Goal: Contribute content: Add original content to the website for others to see

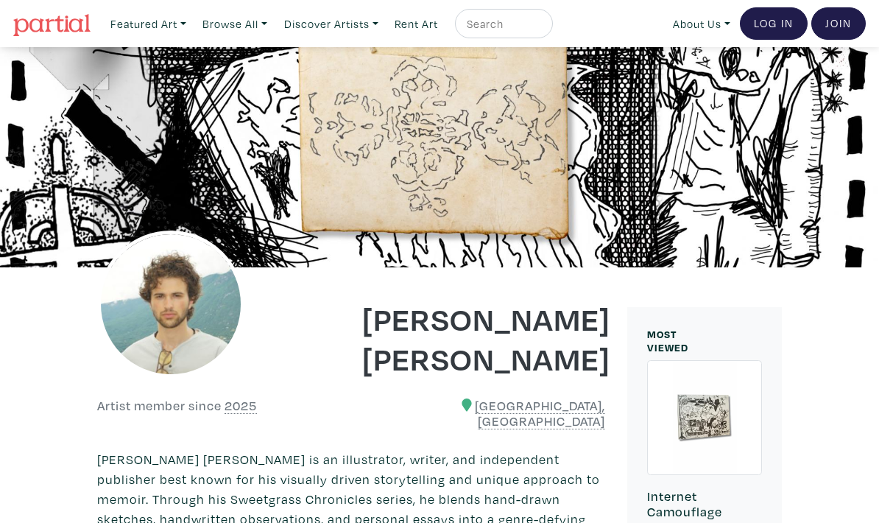
click at [766, 23] on link "Log In" at bounding box center [774, 23] width 68 height 32
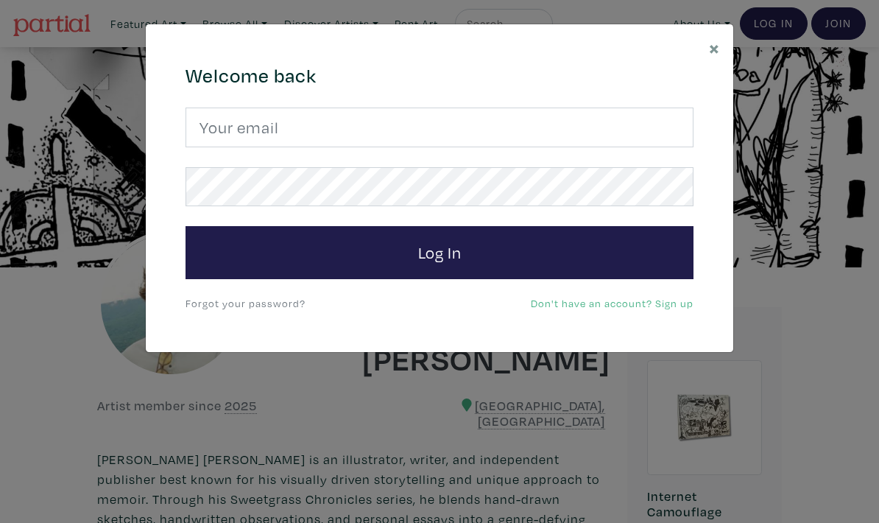
click at [208, 146] on input "email" at bounding box center [439, 127] width 508 height 40
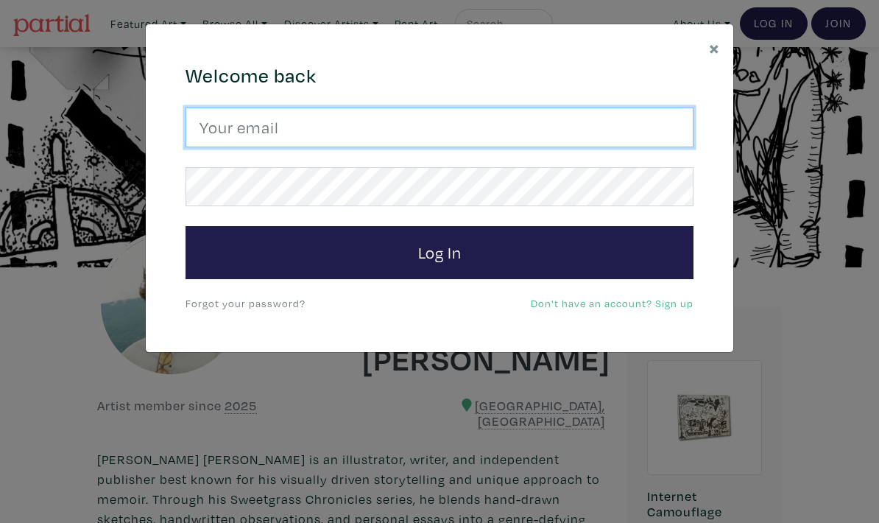
type input "fishermonahan@gmail.com"
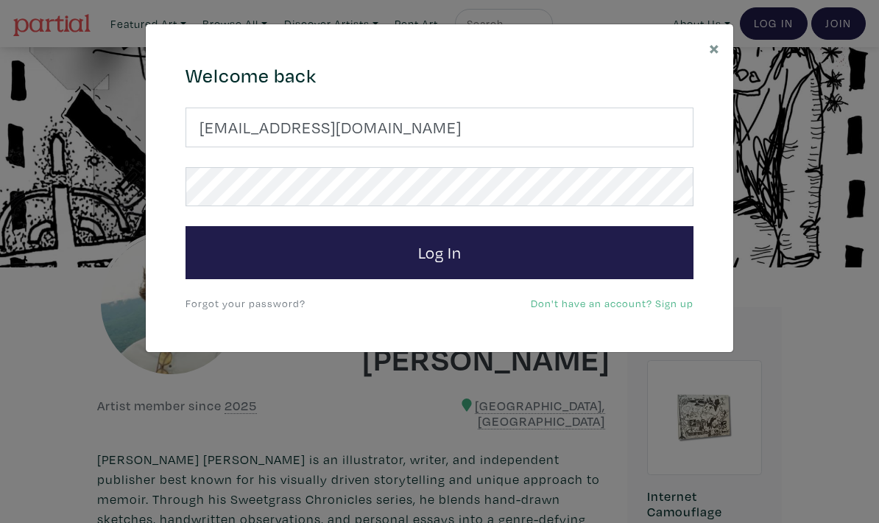
click at [190, 257] on button "Log In" at bounding box center [439, 252] width 508 height 53
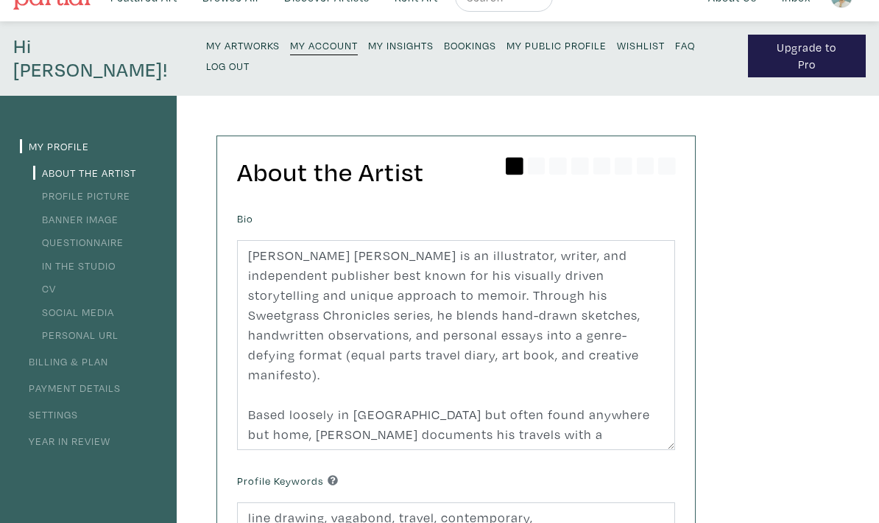
scroll to position [27, 0]
click at [93, 354] on link "Billing & Plan" at bounding box center [64, 361] width 88 height 14
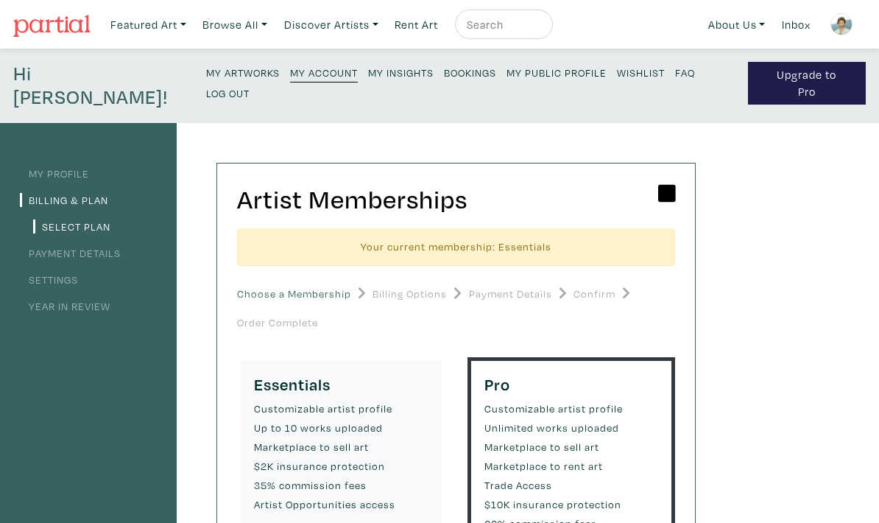
click at [206, 76] on small "My Artworks" at bounding box center [243, 73] width 74 height 14
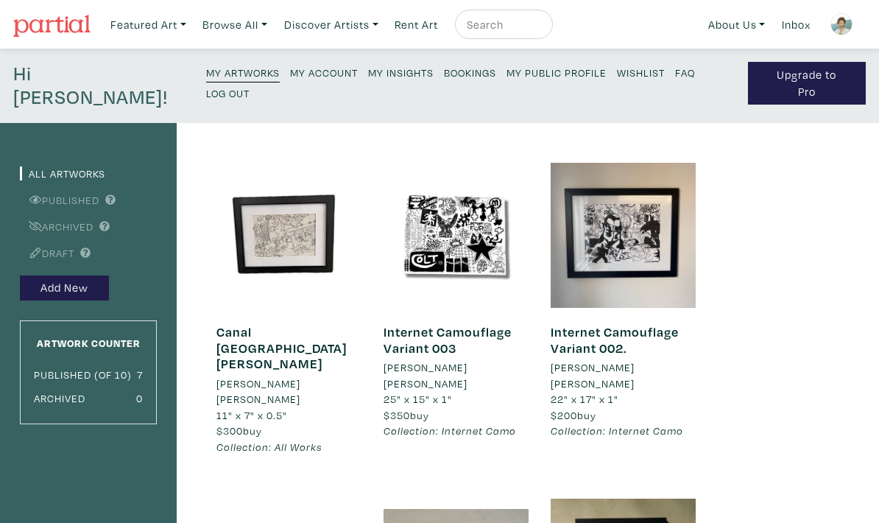
click at [83, 275] on button "Add New" at bounding box center [64, 288] width 89 height 26
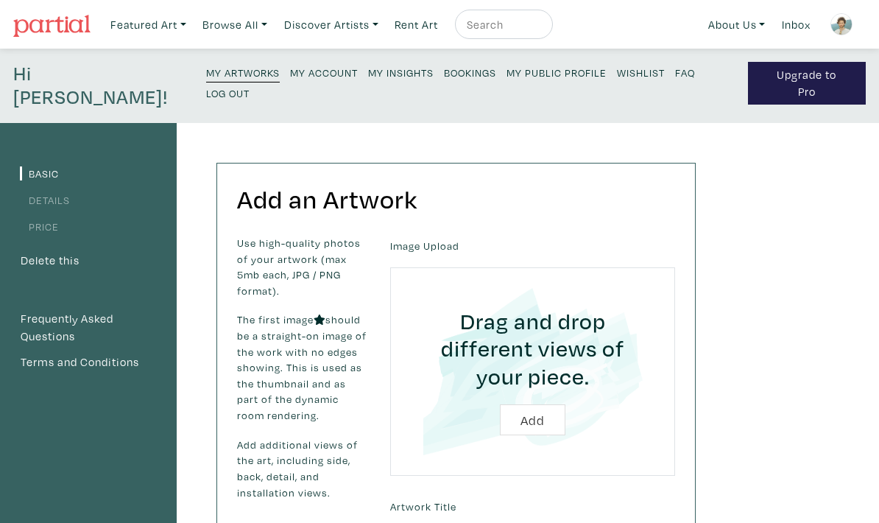
click at [548, 400] on input "file" at bounding box center [533, 372] width 244 height 168
type input "C:\fakepath\IMG_3219.jpeg"
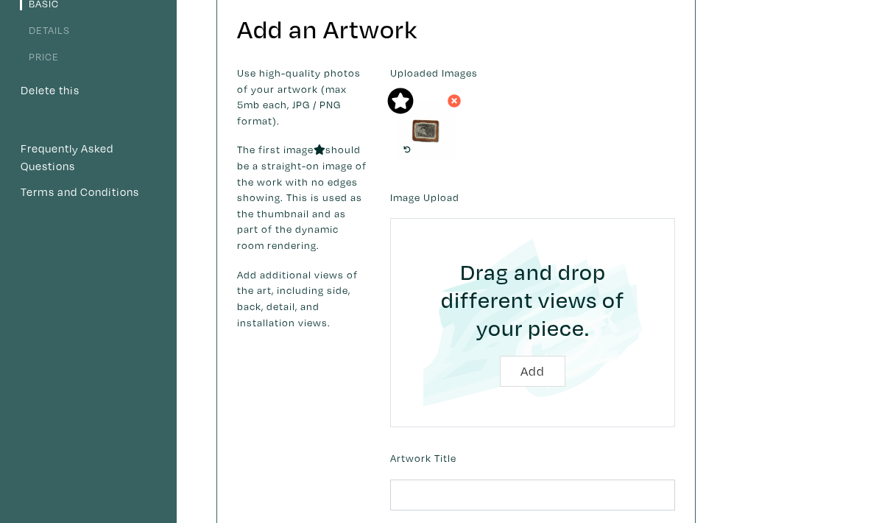
scroll to position [179, 0]
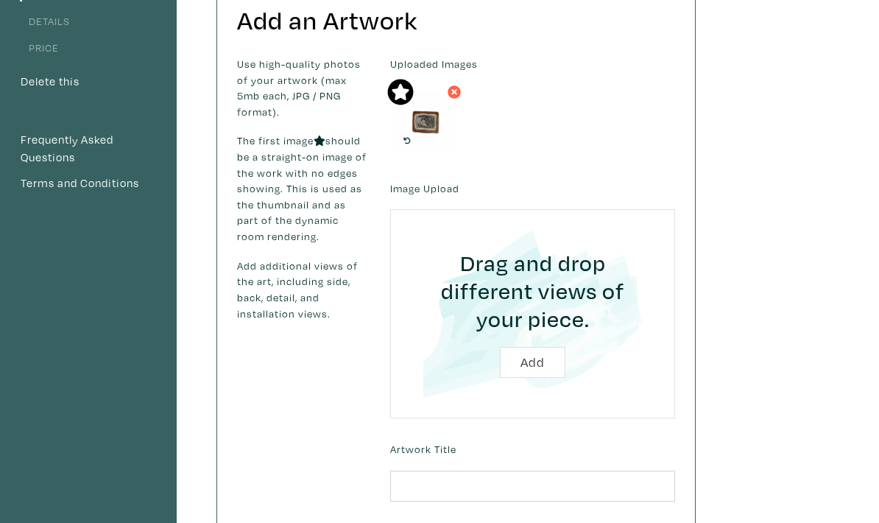
click at [538, 338] on input "file" at bounding box center [533, 314] width 244 height 168
type input "C:\fakepath\DSC06465.jpeg"
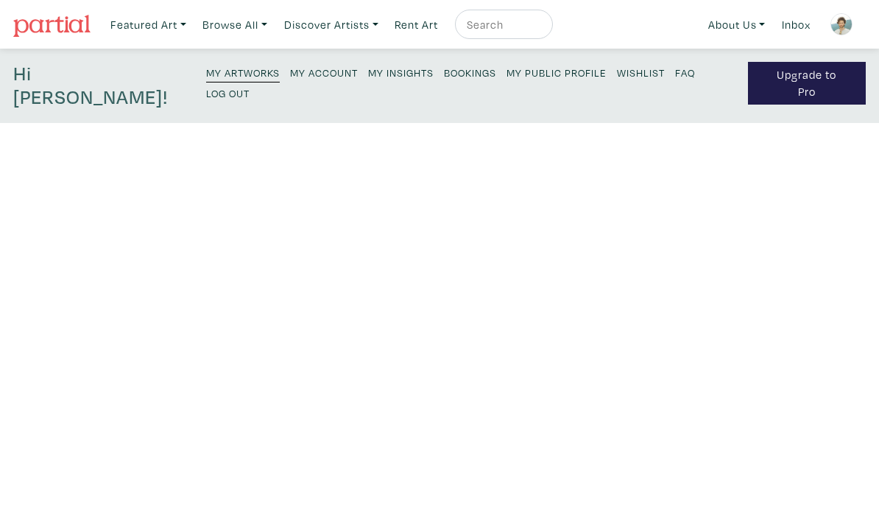
scroll to position [238, 0]
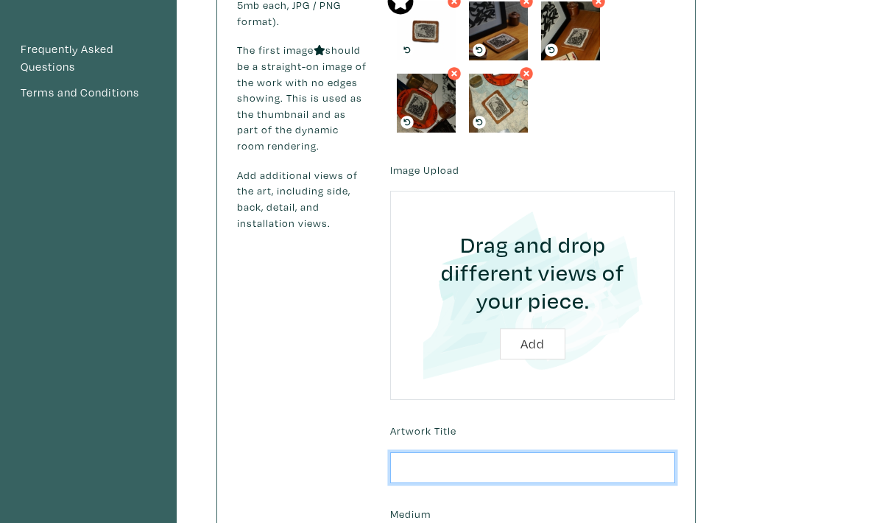
click at [621, 453] on input "text" at bounding box center [532, 469] width 285 height 32
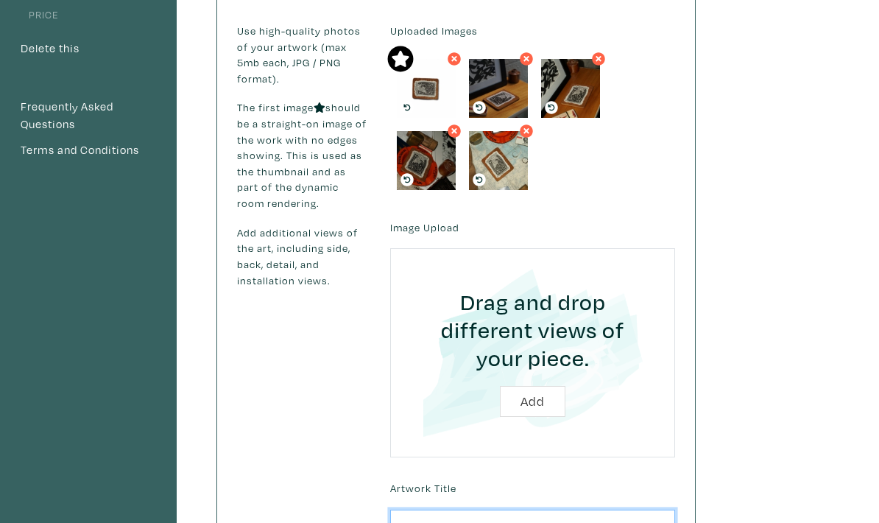
scroll to position [171, 0]
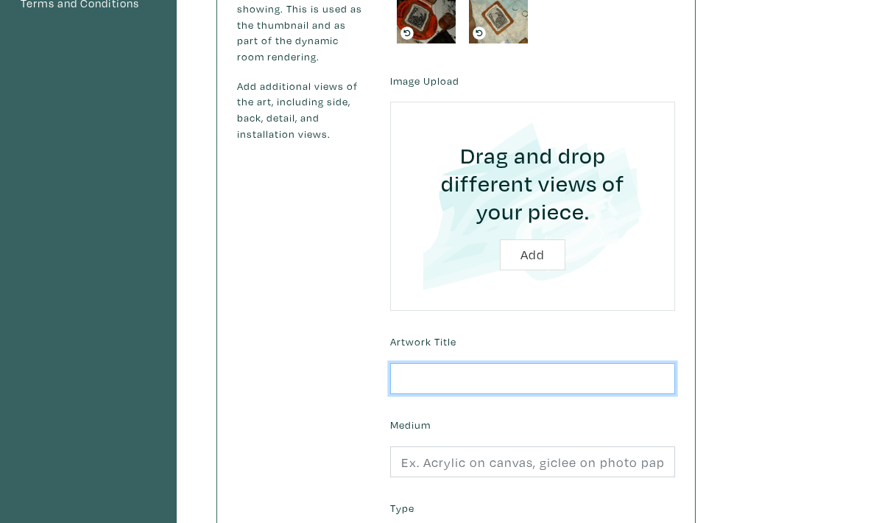
click at [553, 364] on input "text" at bounding box center [532, 380] width 285 height 32
type input "G"
type input "T"
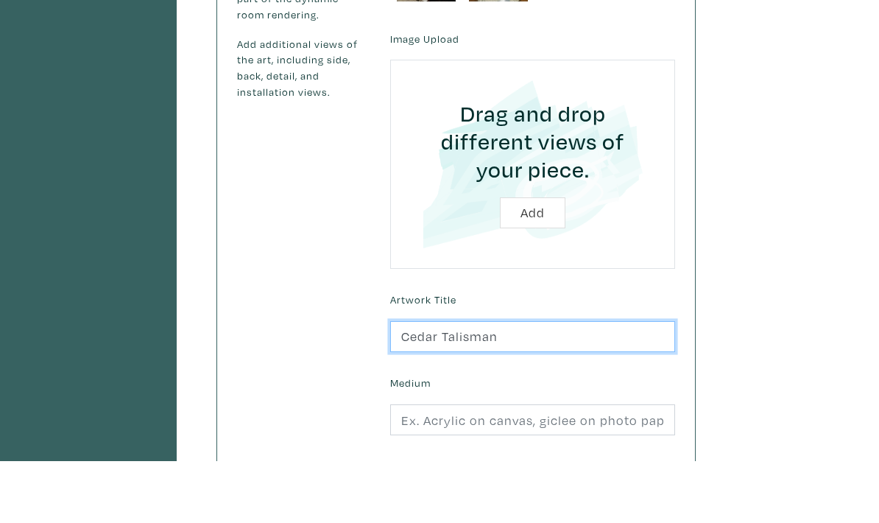
scroll to position [340, 0]
type input "Cedar Talisman"
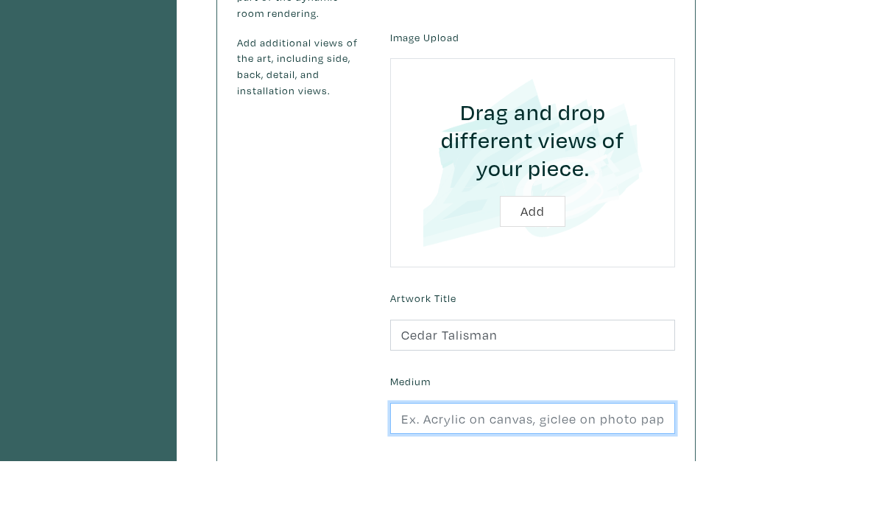
click at [650, 464] on input "text" at bounding box center [532, 480] width 285 height 32
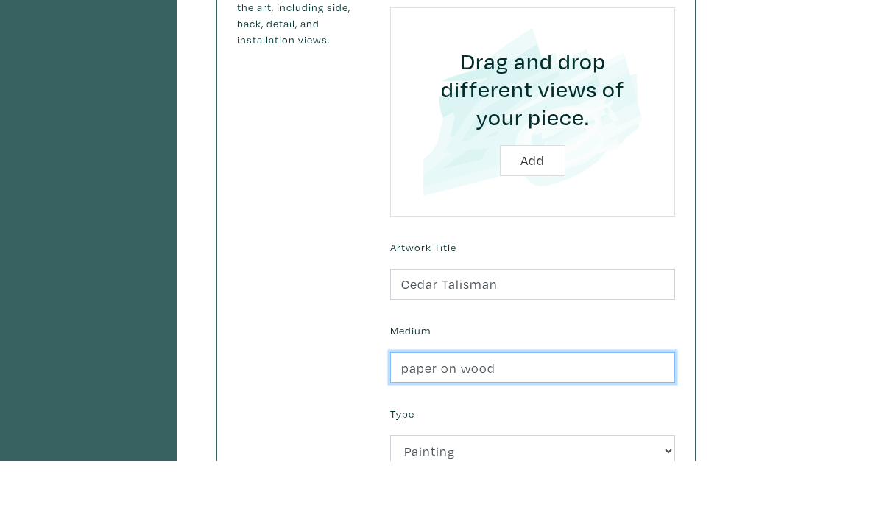
scroll to position [425, 0]
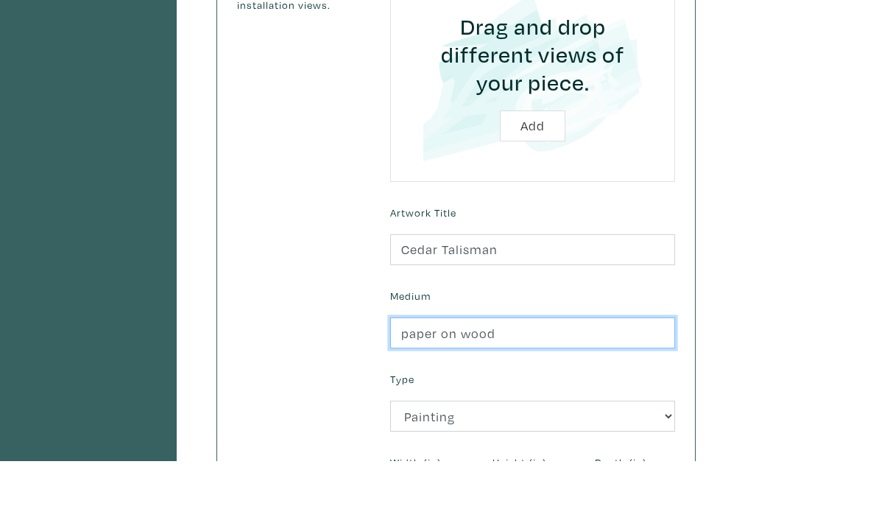
type input "paper on wood"
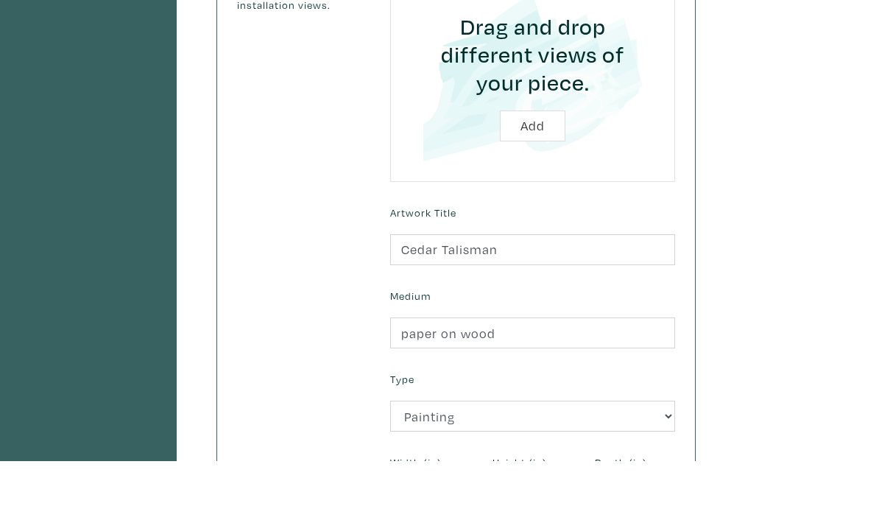
click at [726, 344] on div "Basic Details Price Delete this Frequently Asked Questions Terms and Conditions…" at bounding box center [439, 182] width 879 height 971
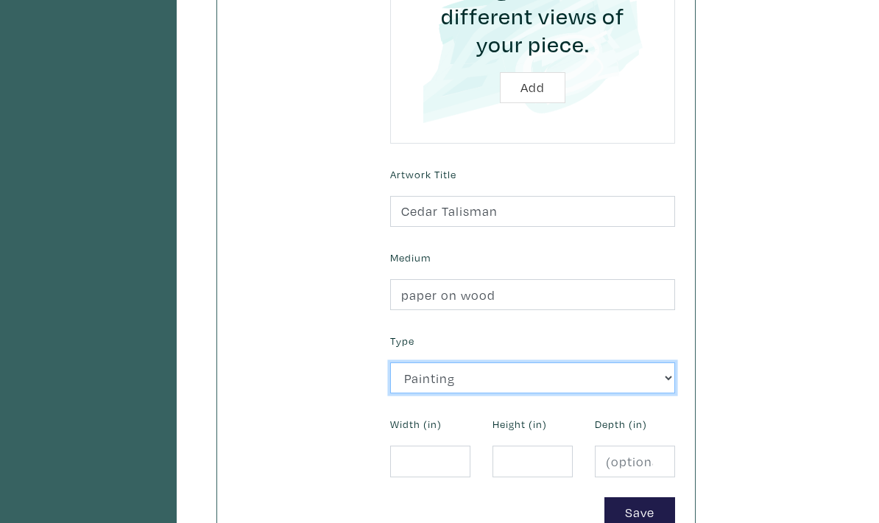
click at [654, 363] on select "2D Works Drawing / Print Painting Photography Sculpture Textile and Fibre Arts" at bounding box center [532, 379] width 285 height 32
select select "185"
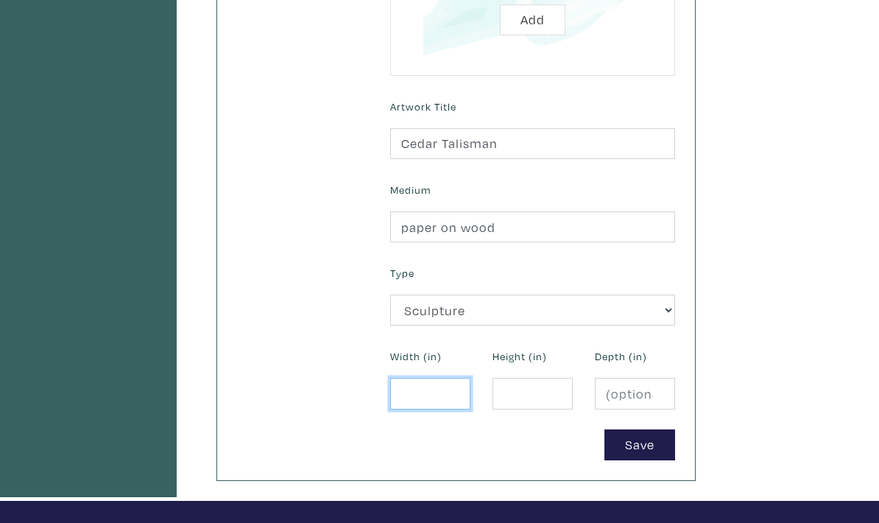
click at [435, 384] on input "number" at bounding box center [430, 394] width 80 height 32
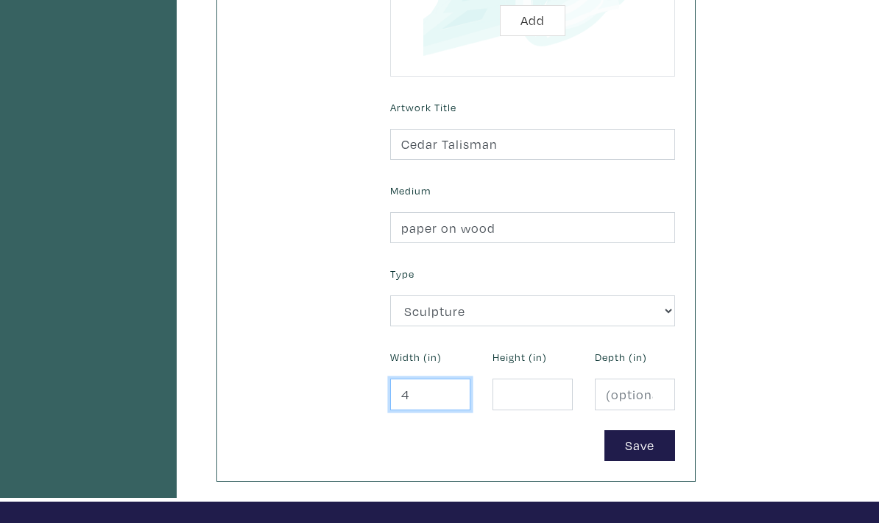
type input "4"
click at [553, 378] on input "number" at bounding box center [532, 394] width 80 height 32
type input "5"
click at [456, 378] on input "4" at bounding box center [430, 394] width 80 height 32
type input "3"
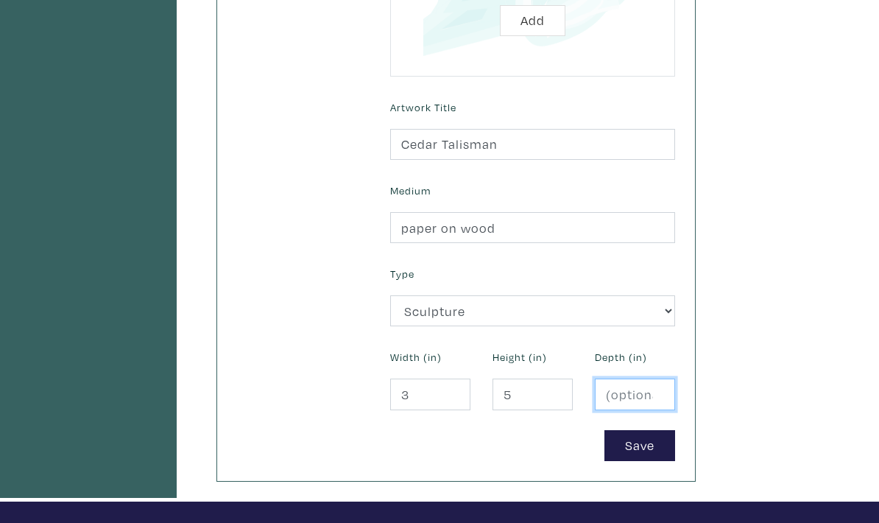
click at [654, 378] on input "number" at bounding box center [635, 394] width 80 height 32
click at [660, 430] on button "Save" at bounding box center [639, 446] width 71 height 32
type input "0.3"
click at [649, 430] on button "Save" at bounding box center [639, 446] width 71 height 32
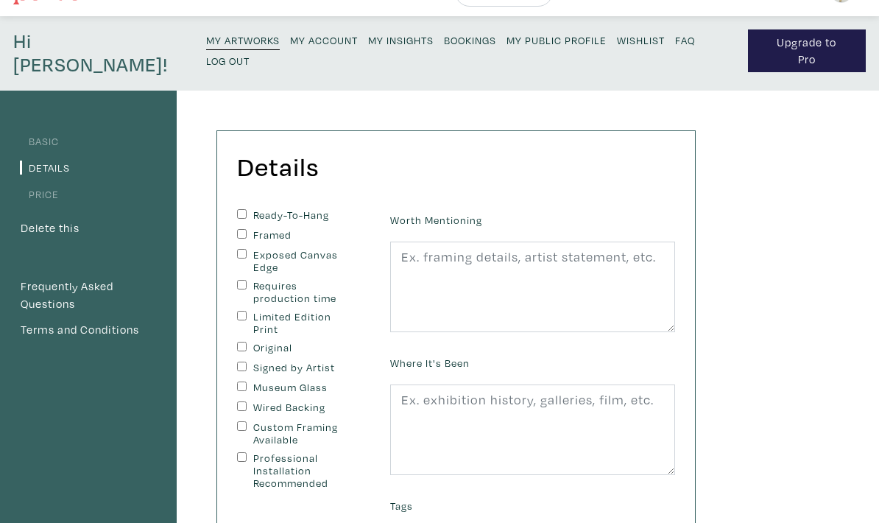
scroll to position [33, 0]
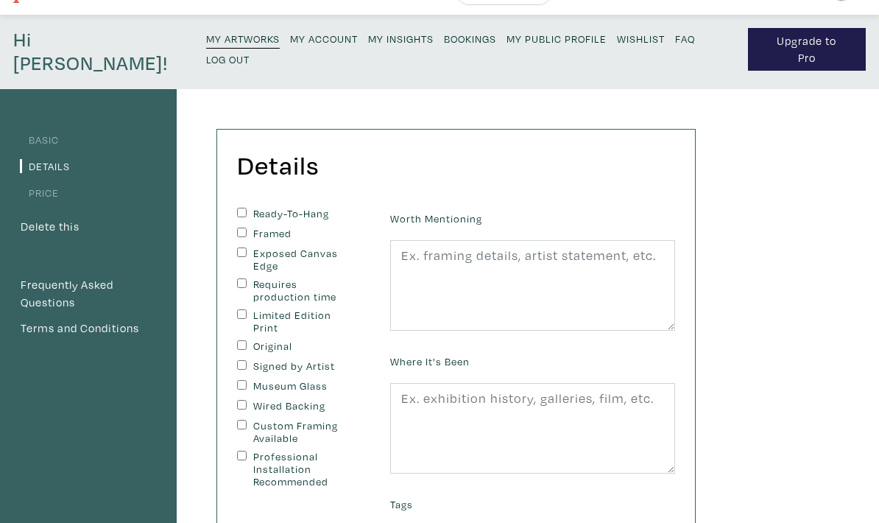
click at [246, 341] on input "Original" at bounding box center [242, 346] width 10 height 10
checkbox input "true"
click at [237, 361] on input "Signed by Artist" at bounding box center [242, 366] width 10 height 10
checkbox input "true"
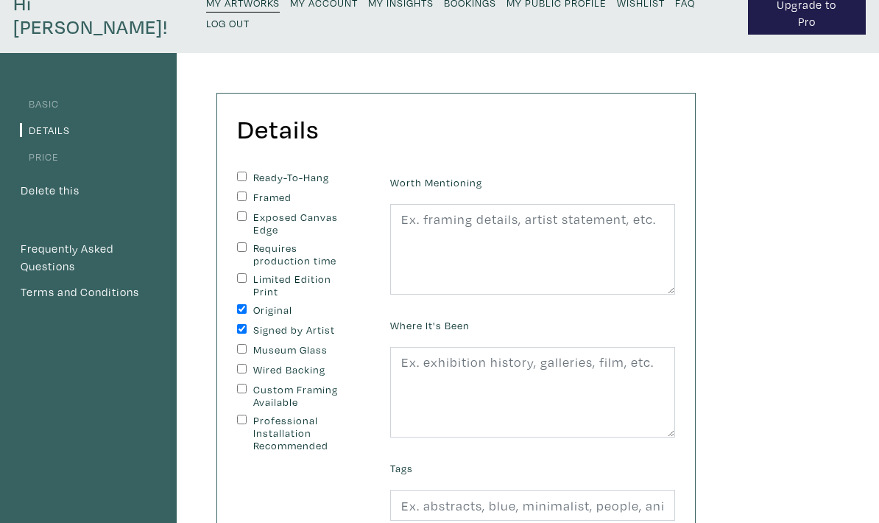
scroll to position [82, 0]
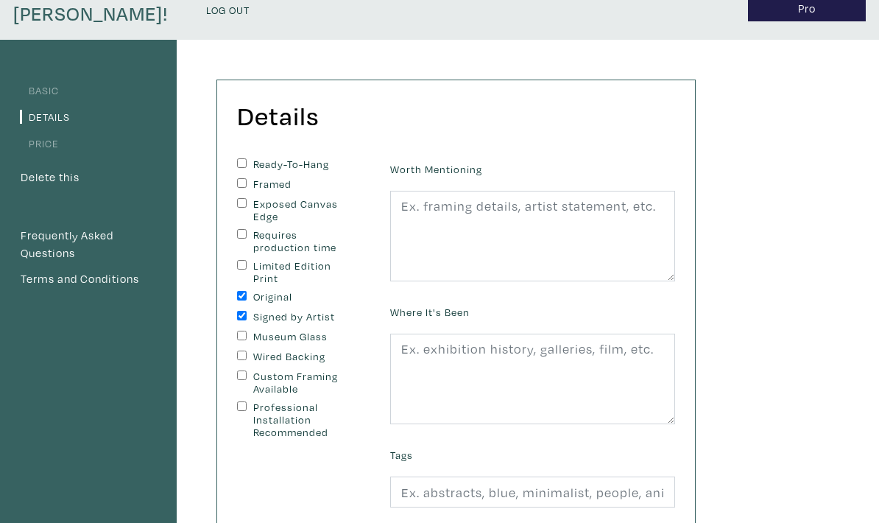
click at [246, 371] on input "Custom Framing Available" at bounding box center [242, 376] width 10 height 10
checkbox input "true"
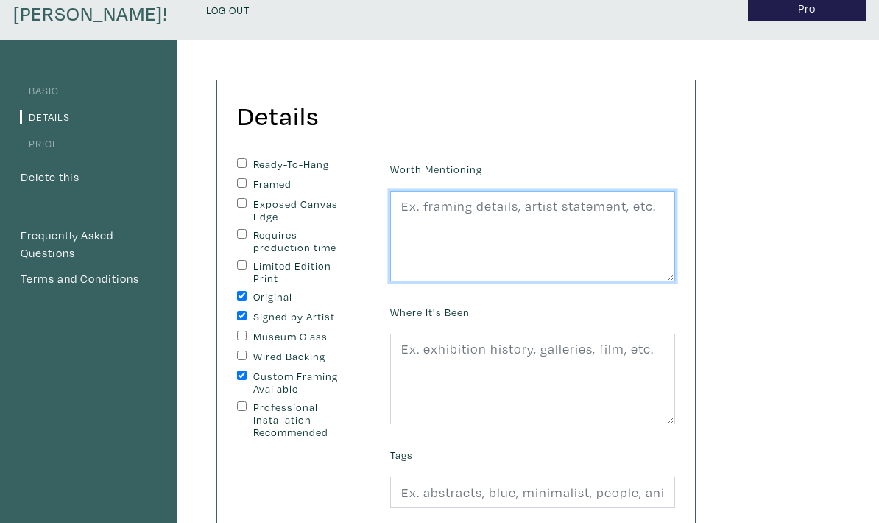
click at [592, 218] on textarea at bounding box center [532, 236] width 285 height 91
type textarea "Pen & ink on paper mounted to cedar with stainless steel pins."
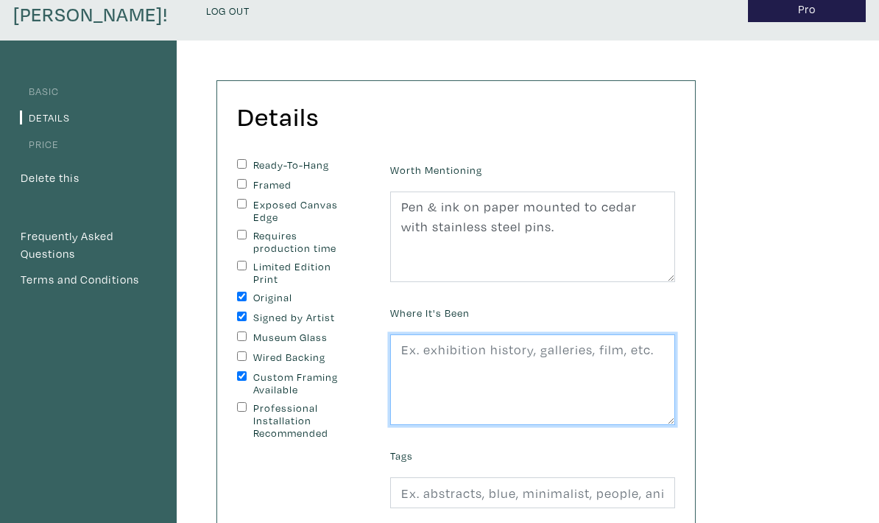
click at [622, 358] on textarea at bounding box center [532, 379] width 285 height 91
click at [462, 334] on textarea "Morocco, Thunder Bay" at bounding box center [532, 379] width 285 height 91
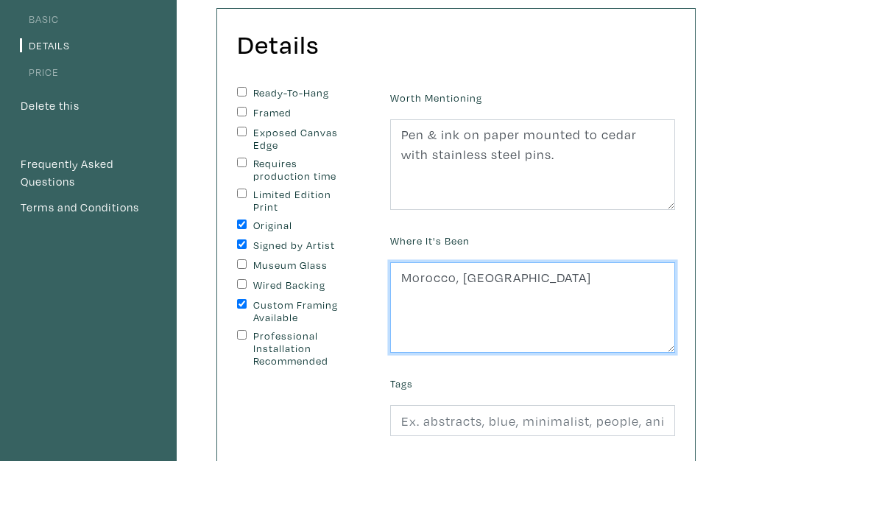
scroll to position [105, 0]
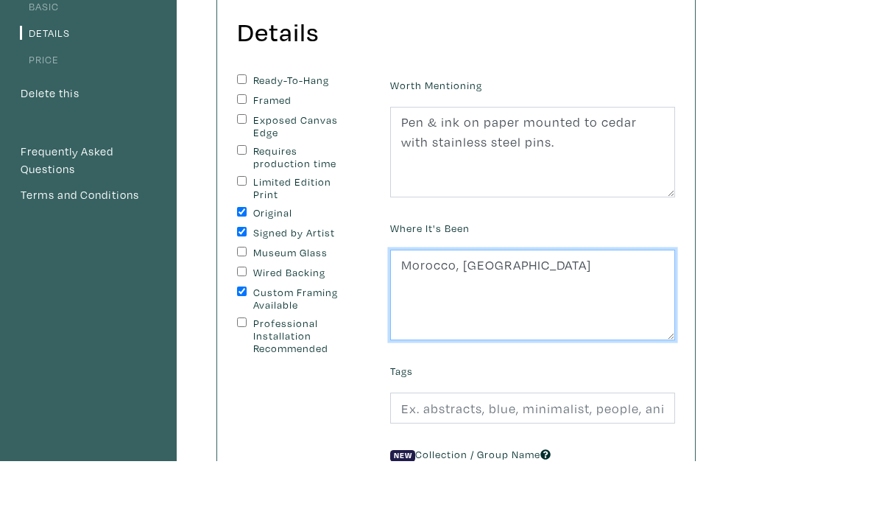
type textarea "Morocco, Thunder Bay"
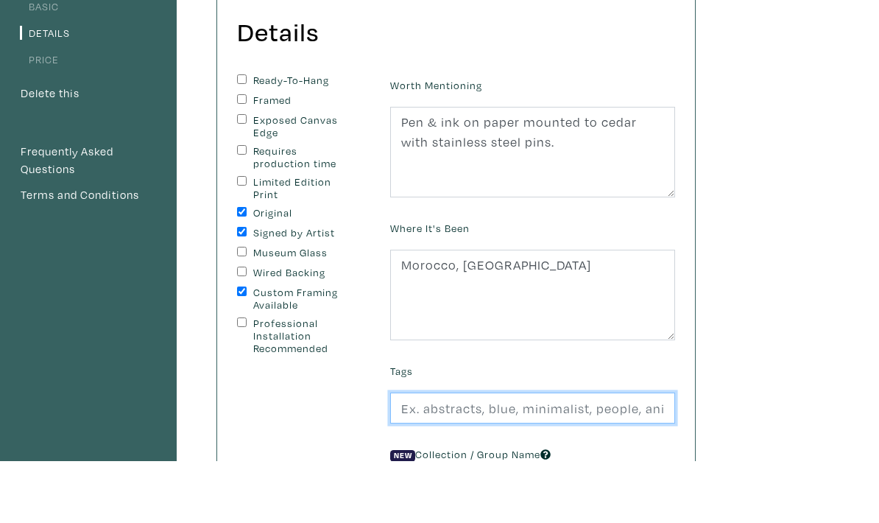
click at [585, 454] on input "text" at bounding box center [532, 470] width 285 height 32
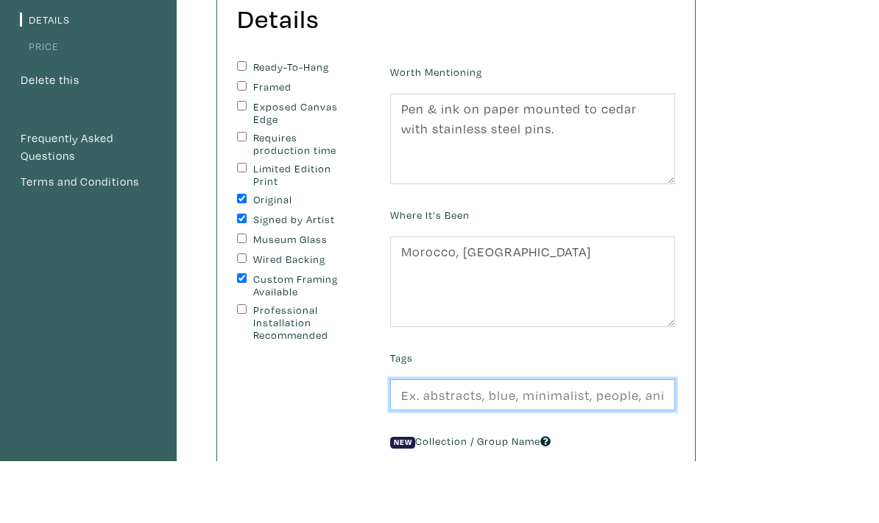
scroll to position [137, 0]
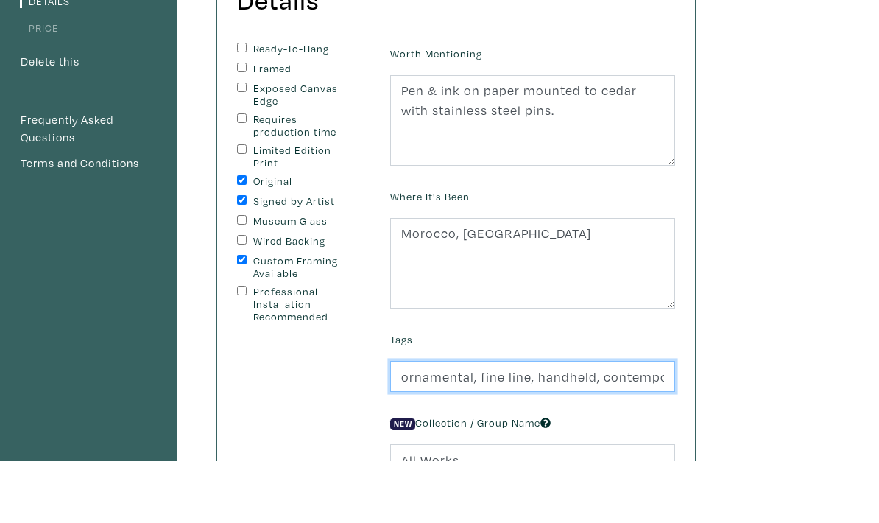
type input "ornamental, fine line, handheld, contemporary, wooden"
click at [538, 506] on input "All Works" at bounding box center [532, 522] width 285 height 32
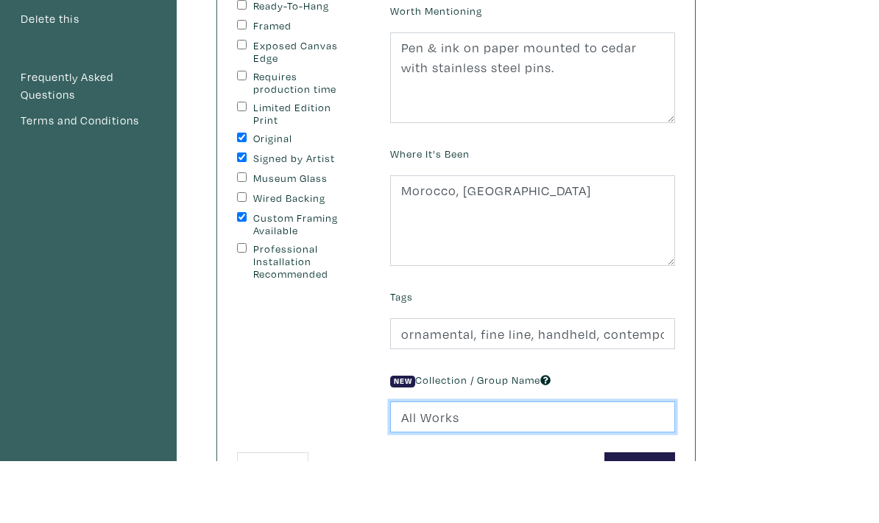
scroll to position [217, 0]
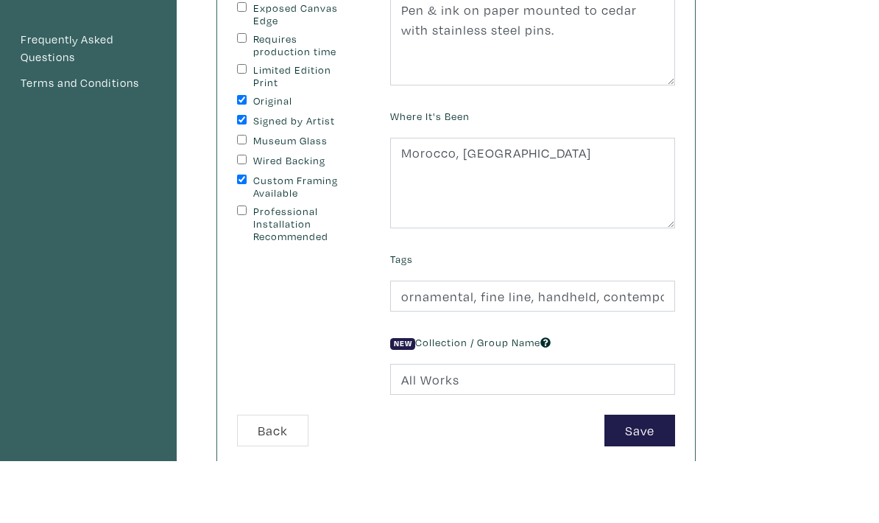
click at [653, 476] on button "Save" at bounding box center [639, 492] width 71 height 32
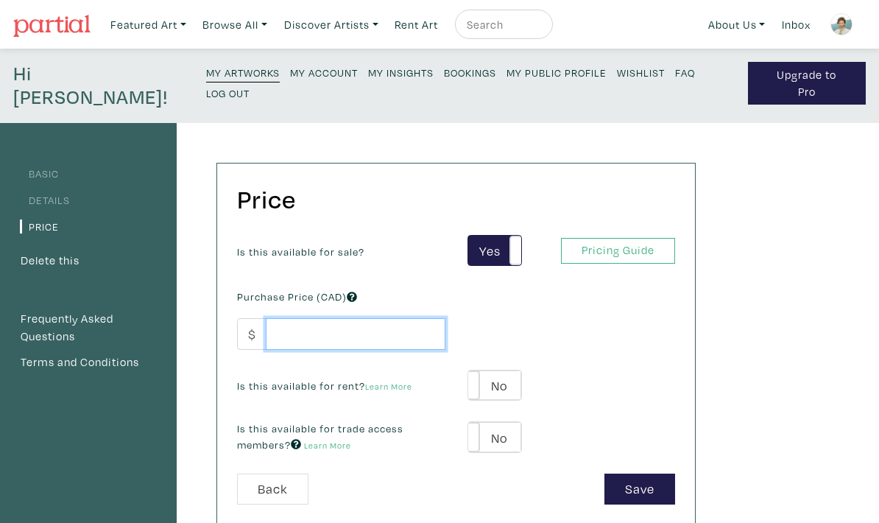
click at [417, 318] on input "number" at bounding box center [356, 334] width 180 height 32
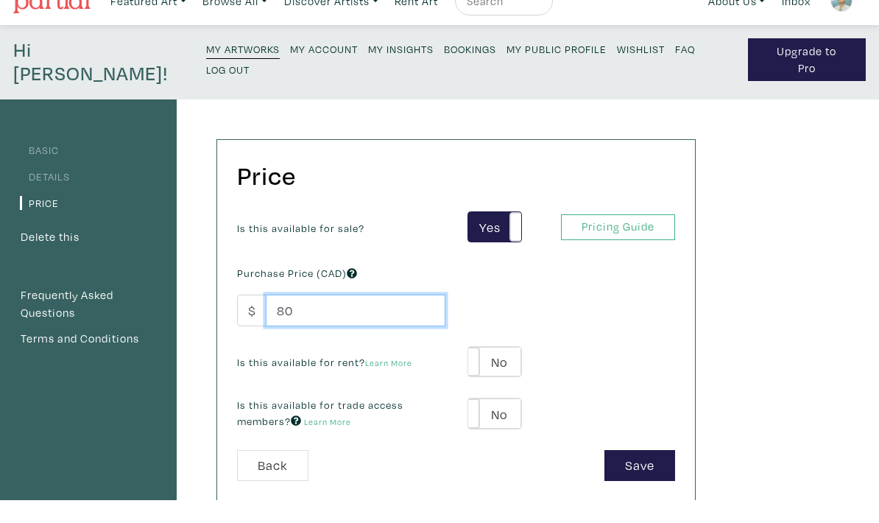
type input "80"
click at [506, 370] on label "No" at bounding box center [494, 385] width 52 height 30
type input "25"
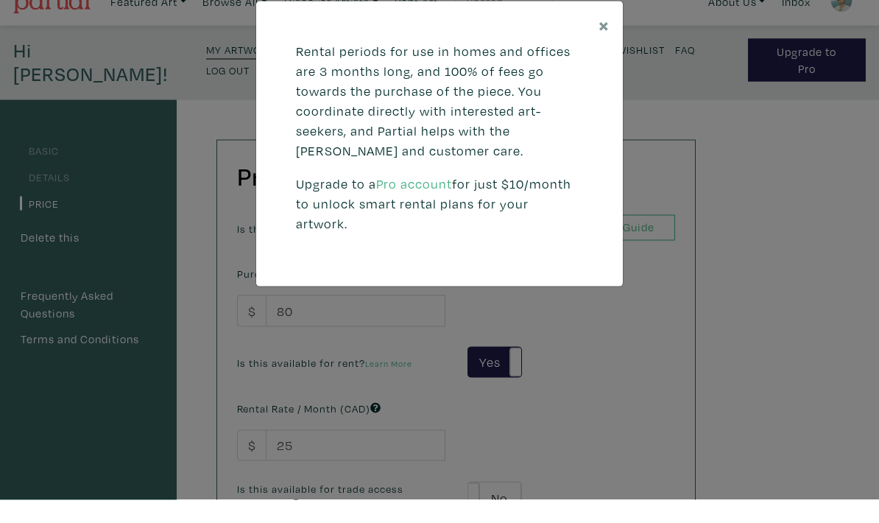
scroll to position [24, 0]
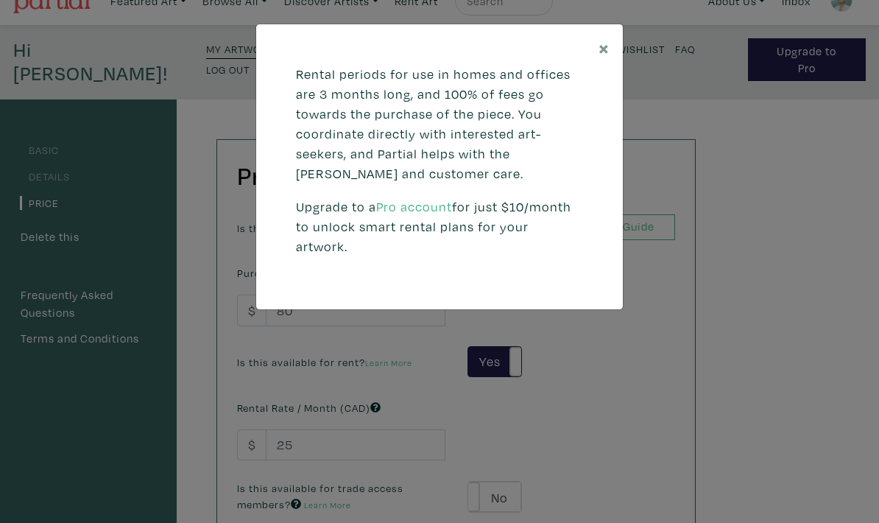
click at [526, 453] on div "× Rental periods for use in homes and offices are 3 months long, and 100% of fe…" at bounding box center [439, 261] width 879 height 523
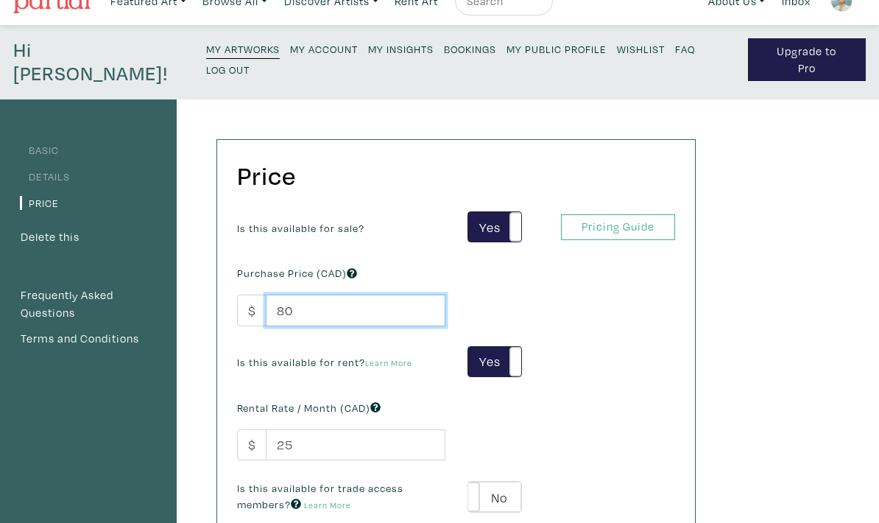
click at [406, 294] on input "80" at bounding box center [356, 310] width 180 height 32
click at [428, 295] on input "80" at bounding box center [356, 311] width 180 height 32
type input "8"
type input "96"
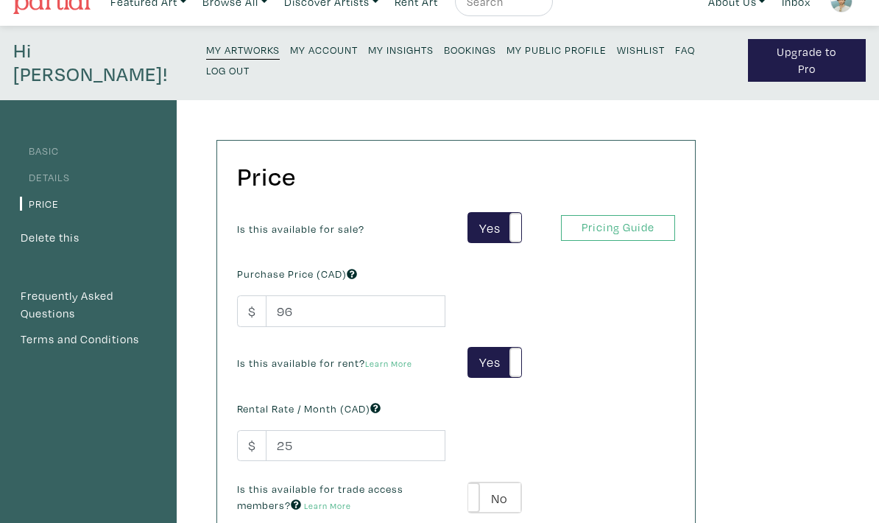
click at [629, 393] on div "Is this available for sale? Yes No Yes No Pricing Guide PRO Purchase Price (CAD…" at bounding box center [456, 373] width 460 height 322
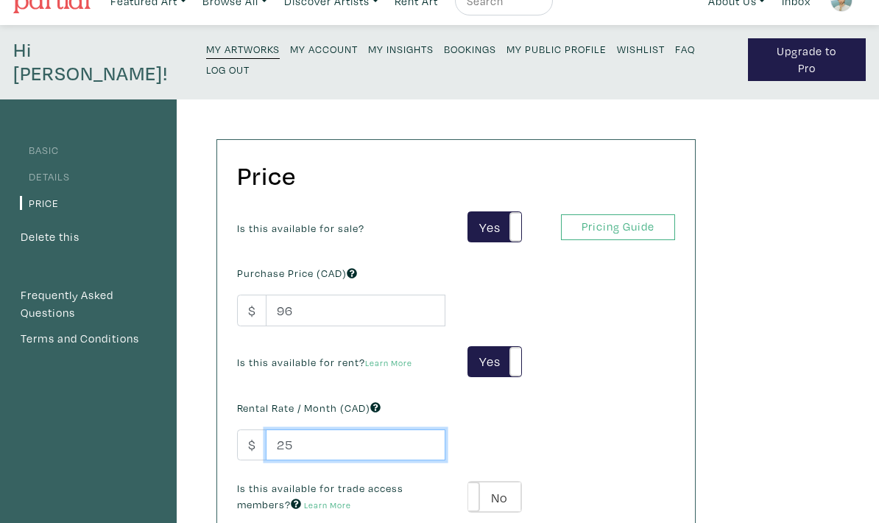
click at [434, 430] on input "25" at bounding box center [356, 446] width 180 height 32
type input "2"
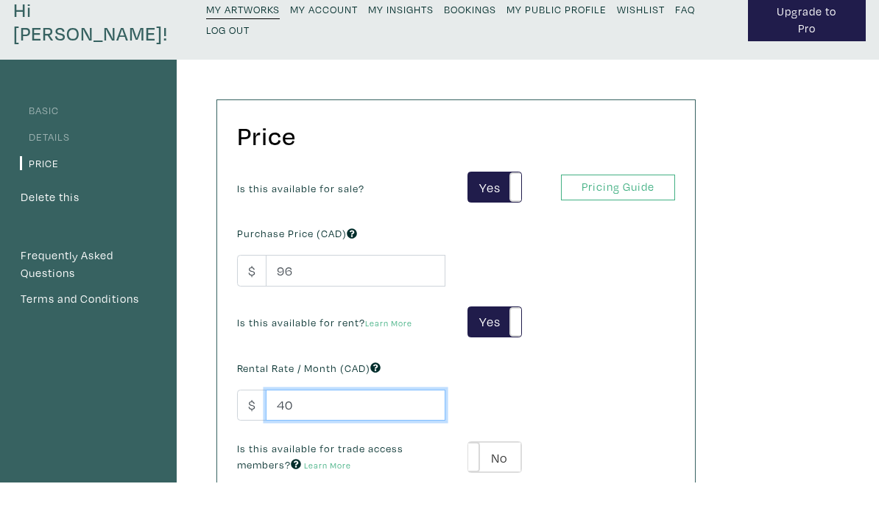
scroll to position [35, 0]
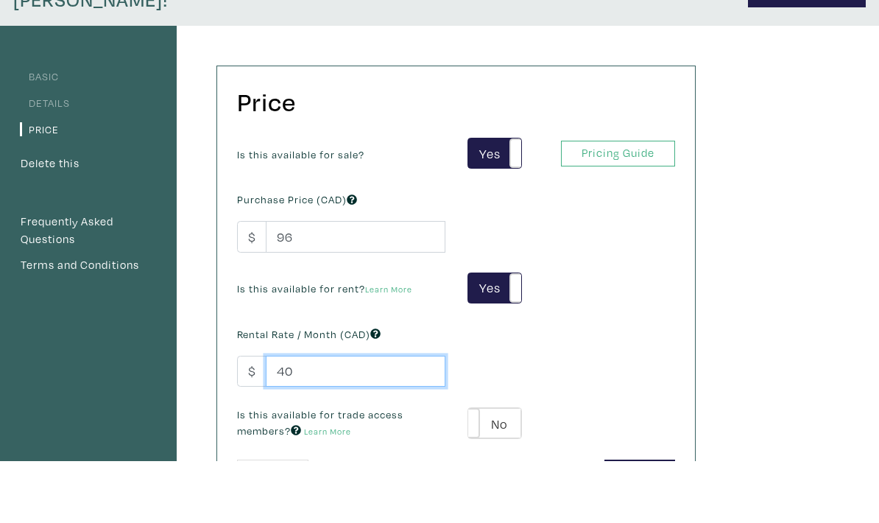
type input "40"
click at [501, 470] on label "No" at bounding box center [494, 485] width 52 height 30
type input "39"
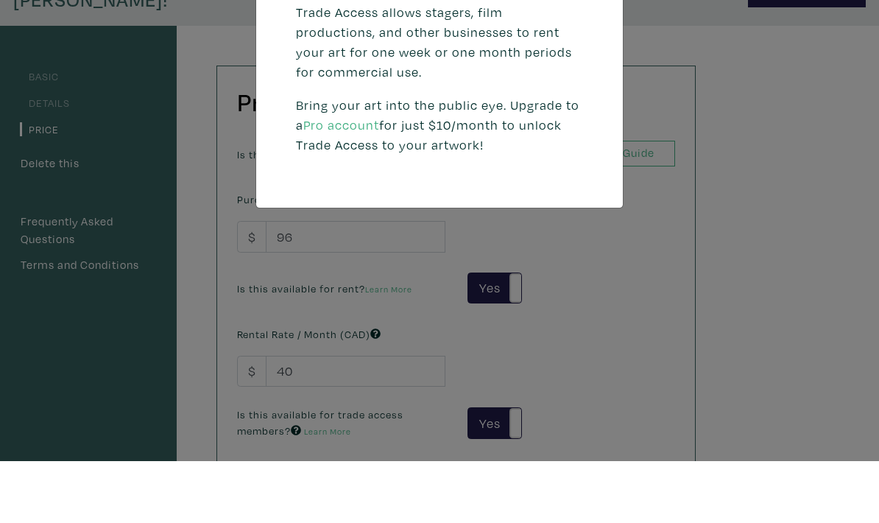
scroll to position [98, 0]
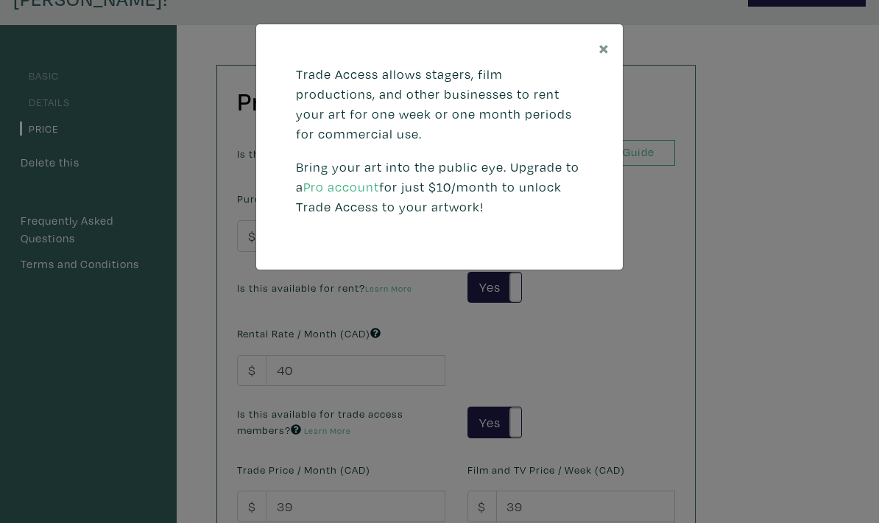
click at [626, 400] on div "× Trade Access allows stagers, film productions, and other businesses to rent y…" at bounding box center [439, 261] width 879 height 523
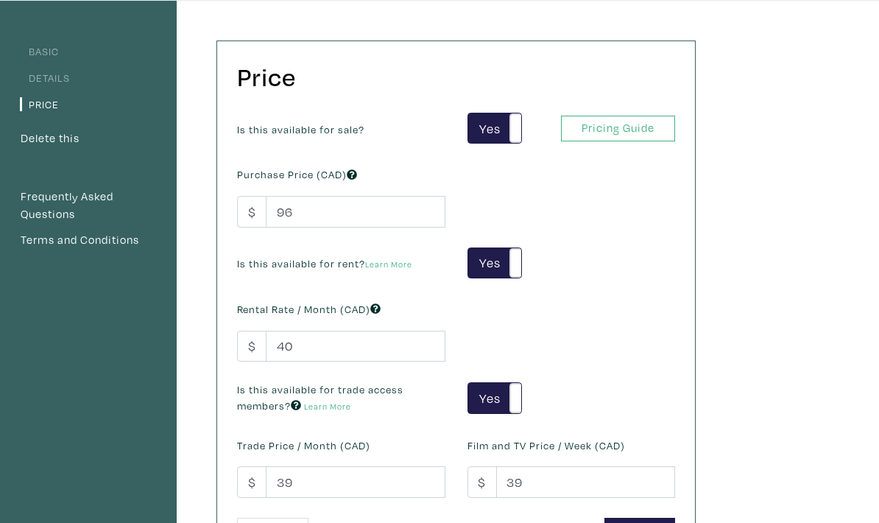
scroll to position [151, 0]
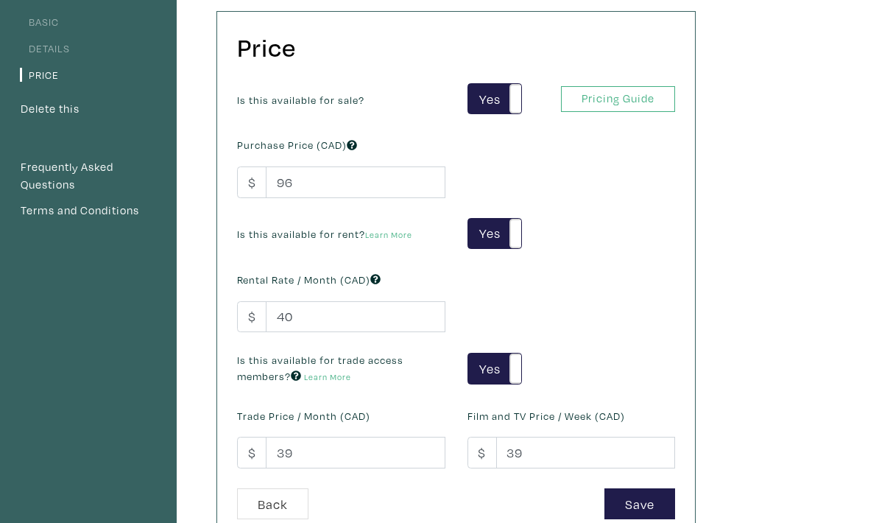
click at [657, 489] on button "Save" at bounding box center [639, 505] width 71 height 32
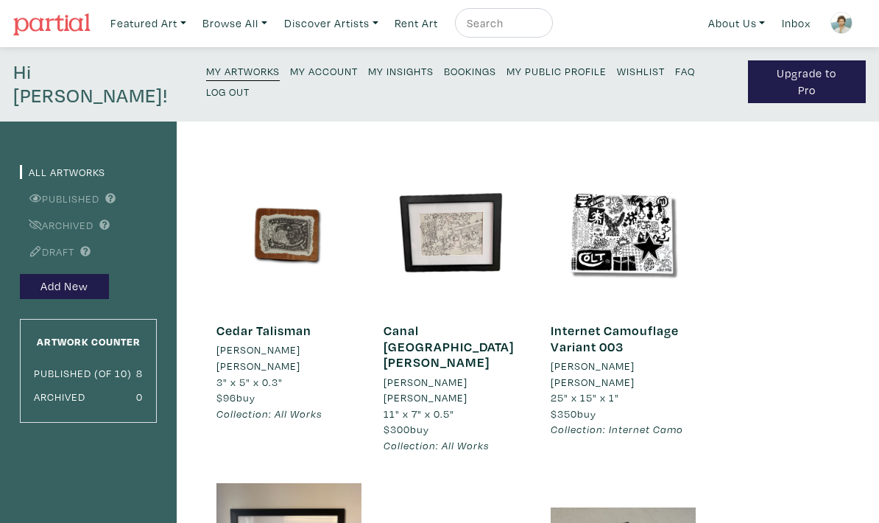
scroll to position [1, 0]
click at [292, 322] on link "Cedar Talisman" at bounding box center [263, 330] width 95 height 17
